Goal: Information Seeking & Learning: Learn about a topic

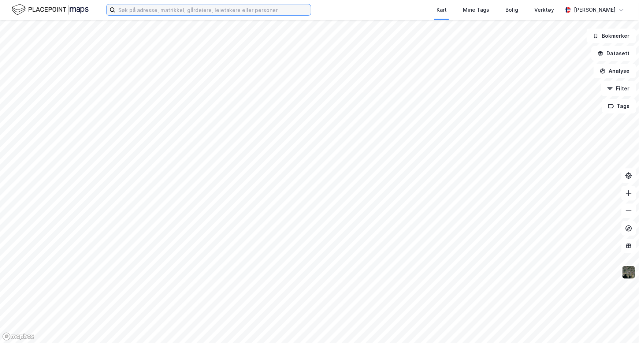
click at [231, 12] on input at bounding box center [213, 9] width 196 height 11
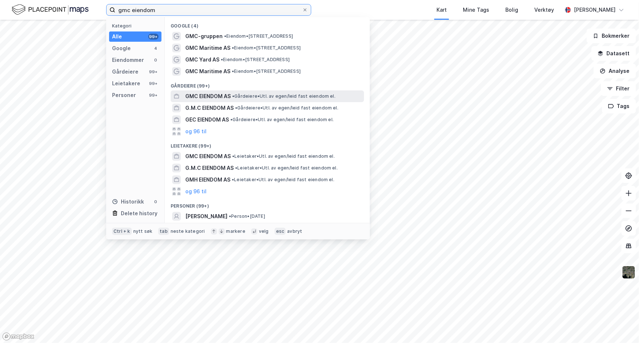
type input "gmc eiendom"
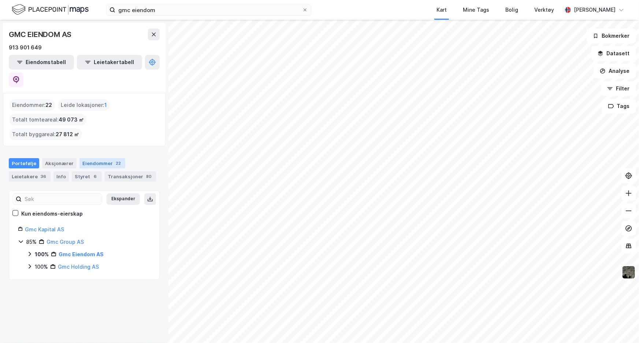
click at [86, 158] on div "Eiendommer 22" at bounding box center [102, 163] width 46 height 10
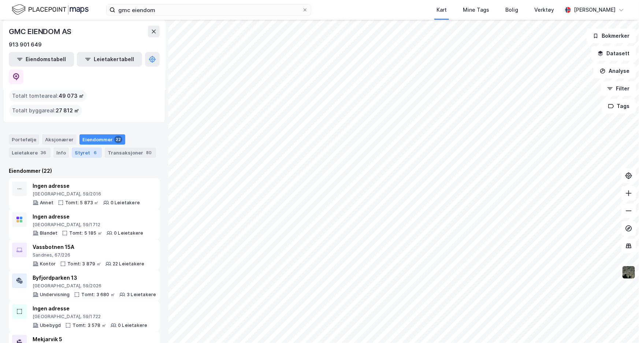
scroll to position [33, 0]
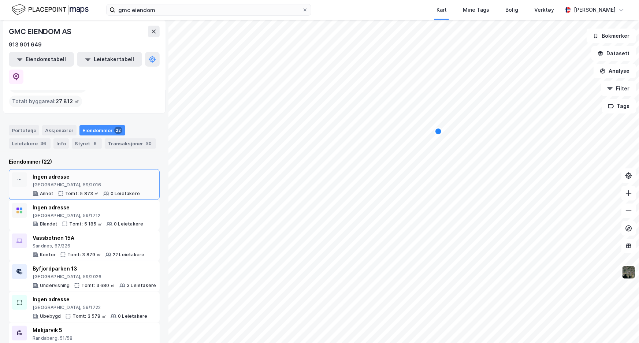
click at [80, 182] on div "[GEOGRAPHIC_DATA], 59/2016" at bounding box center [86, 185] width 107 height 6
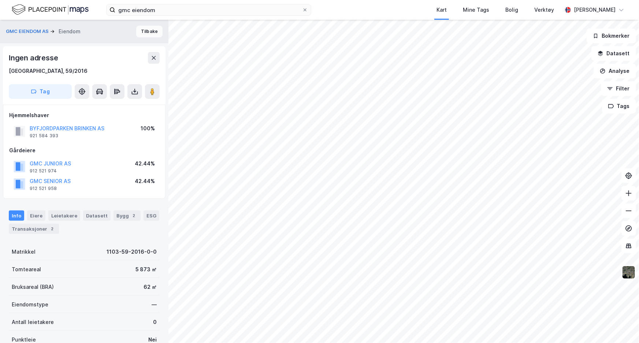
click at [139, 33] on button "Tilbake" at bounding box center [149, 32] width 26 height 12
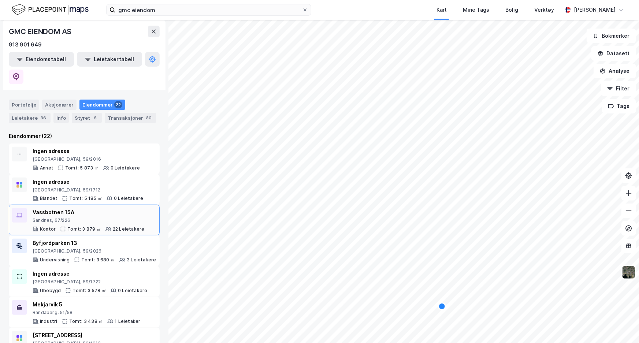
scroll to position [66, 0]
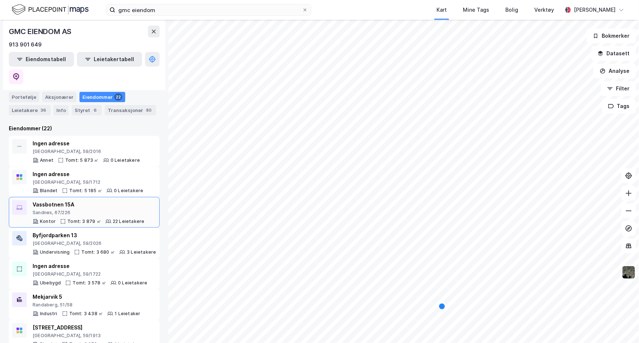
click at [78, 200] on div "Vassbotnen 15A" at bounding box center [89, 204] width 112 height 9
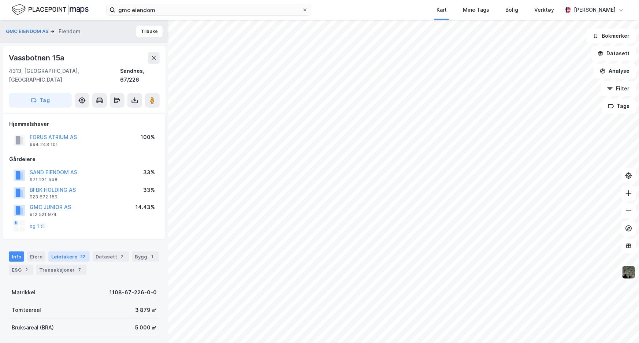
click at [72, 252] on div "Leietakere 22" at bounding box center [68, 257] width 41 height 10
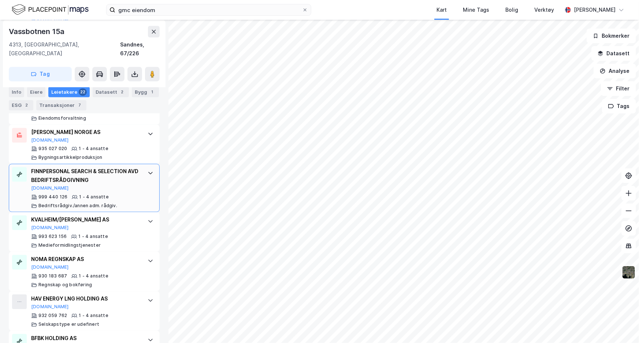
scroll to position [736, 0]
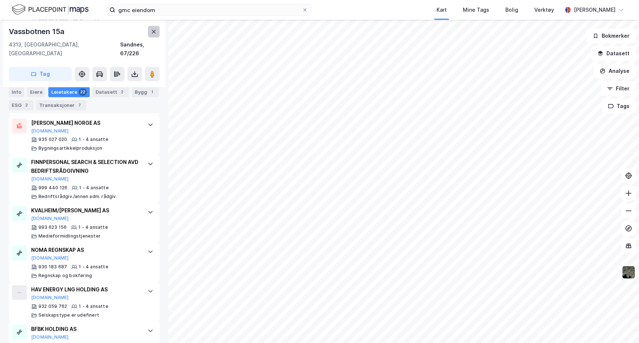
click at [155, 36] on button at bounding box center [154, 32] width 12 height 12
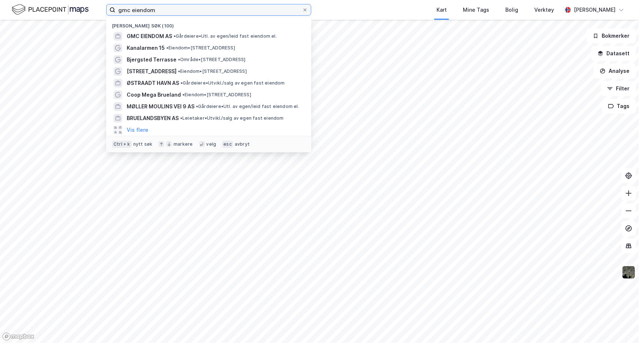
click at [246, 14] on input "gmc eiendom" at bounding box center [208, 9] width 187 height 11
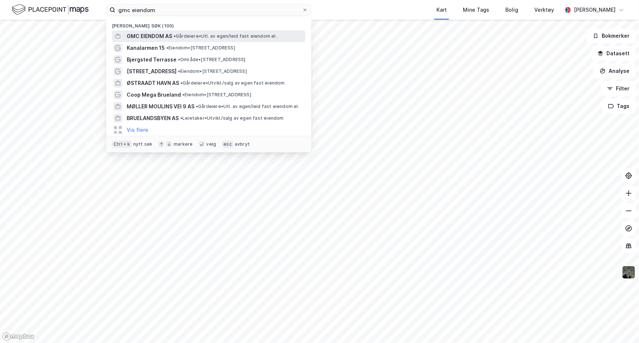
click at [219, 37] on span "• Gårdeiere • Utl. av egen/leid fast eiendom el." at bounding box center [225, 36] width 103 height 6
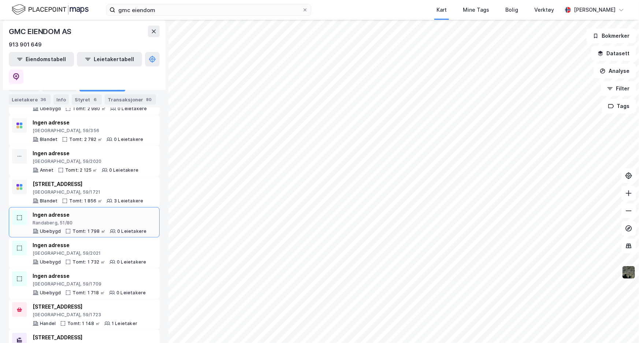
scroll to position [299, 0]
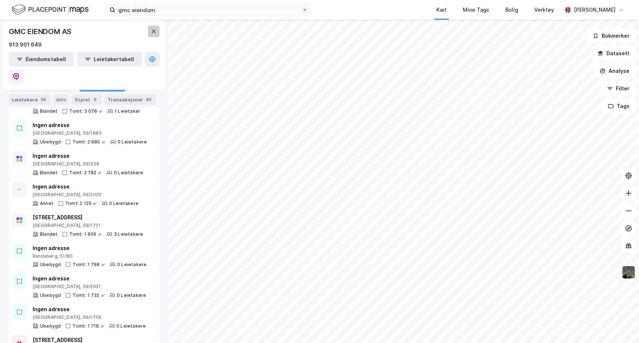
click at [154, 33] on icon at bounding box center [154, 32] width 6 height 6
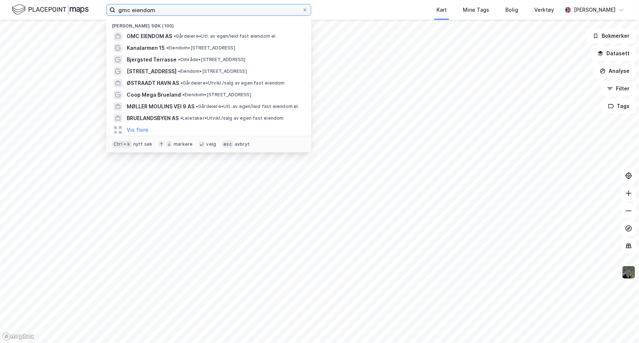
click at [176, 11] on input "gmc eiendom" at bounding box center [208, 9] width 187 height 11
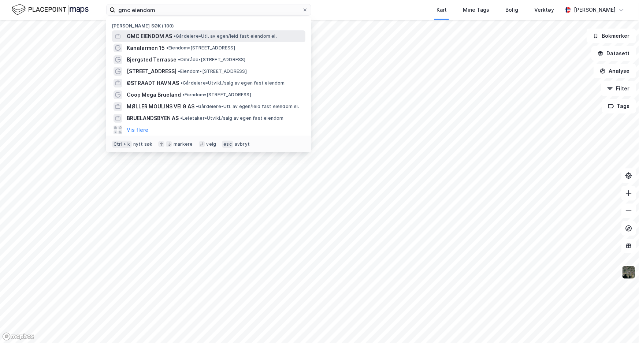
click at [175, 33] on div "GMC EIENDOM AS • Gårdeiere • Utl. av egen/leid fast eiendom el." at bounding box center [215, 36] width 177 height 9
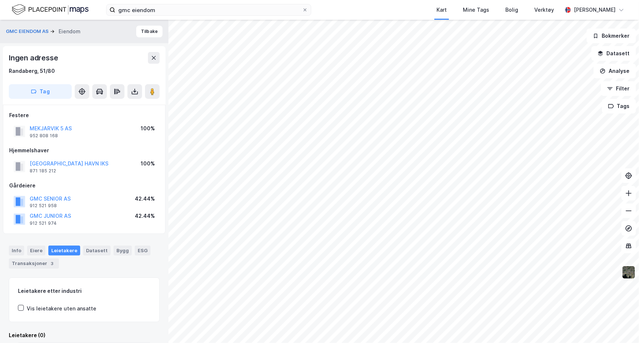
click at [80, 7] on img at bounding box center [50, 9] width 77 height 13
